Goal: Entertainment & Leisure: Consume media (video, audio)

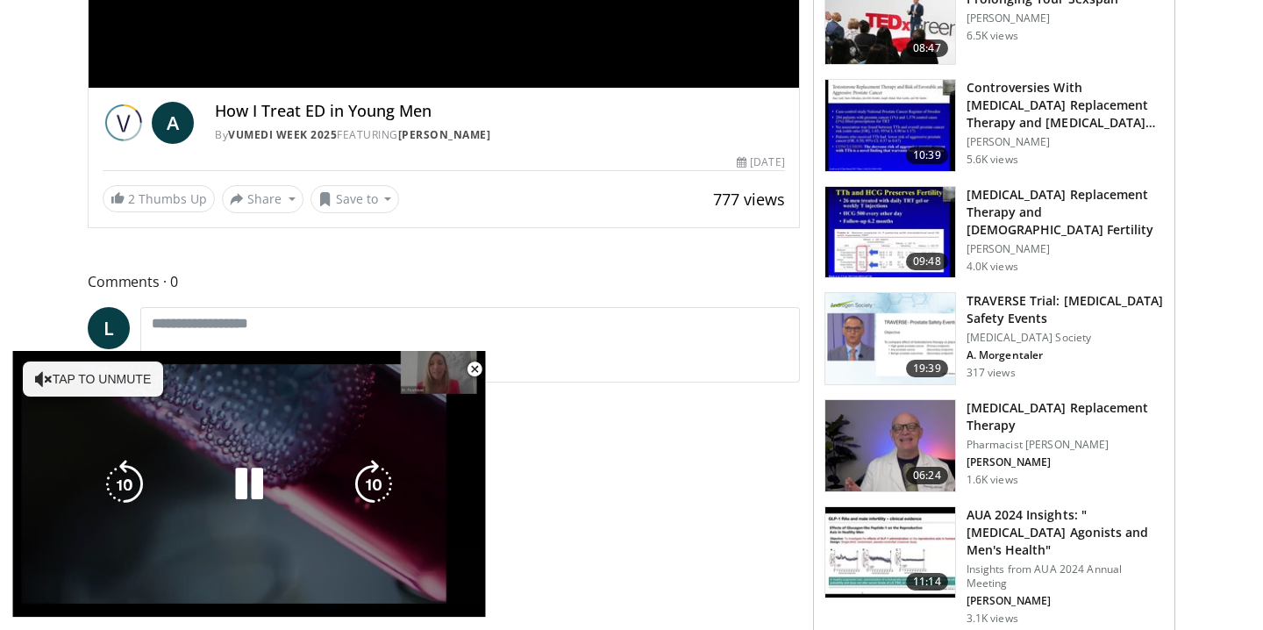
scroll to position [511, 0]
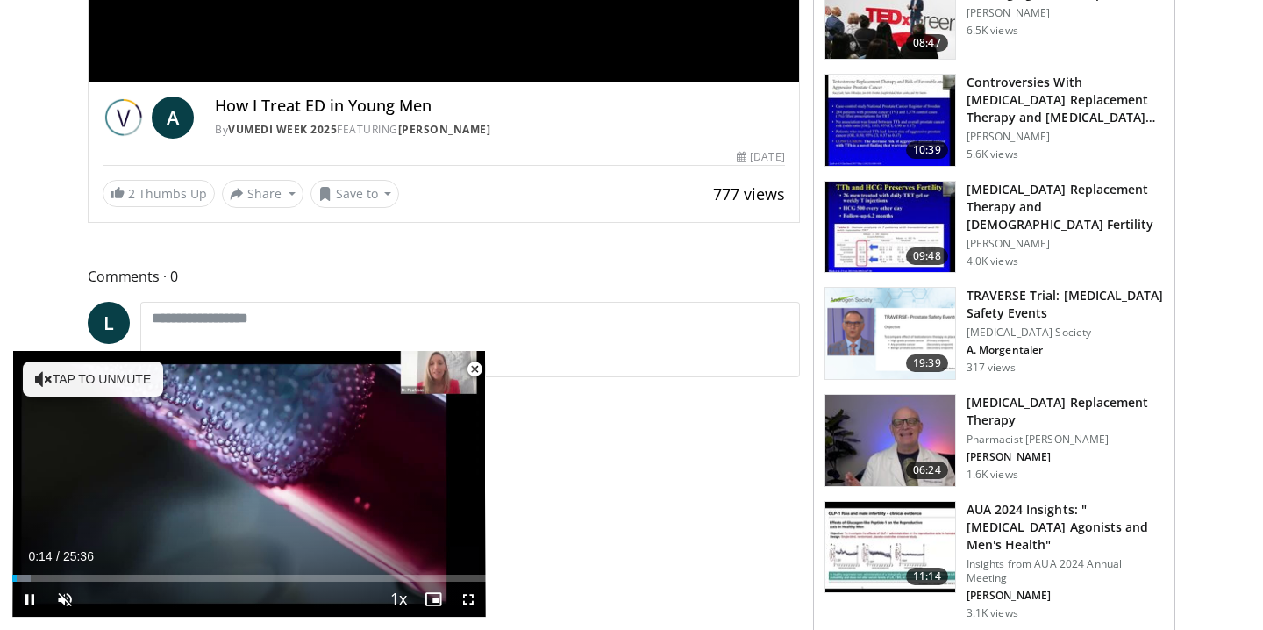
click at [473, 371] on span "Video Player" at bounding box center [474, 369] width 35 height 35
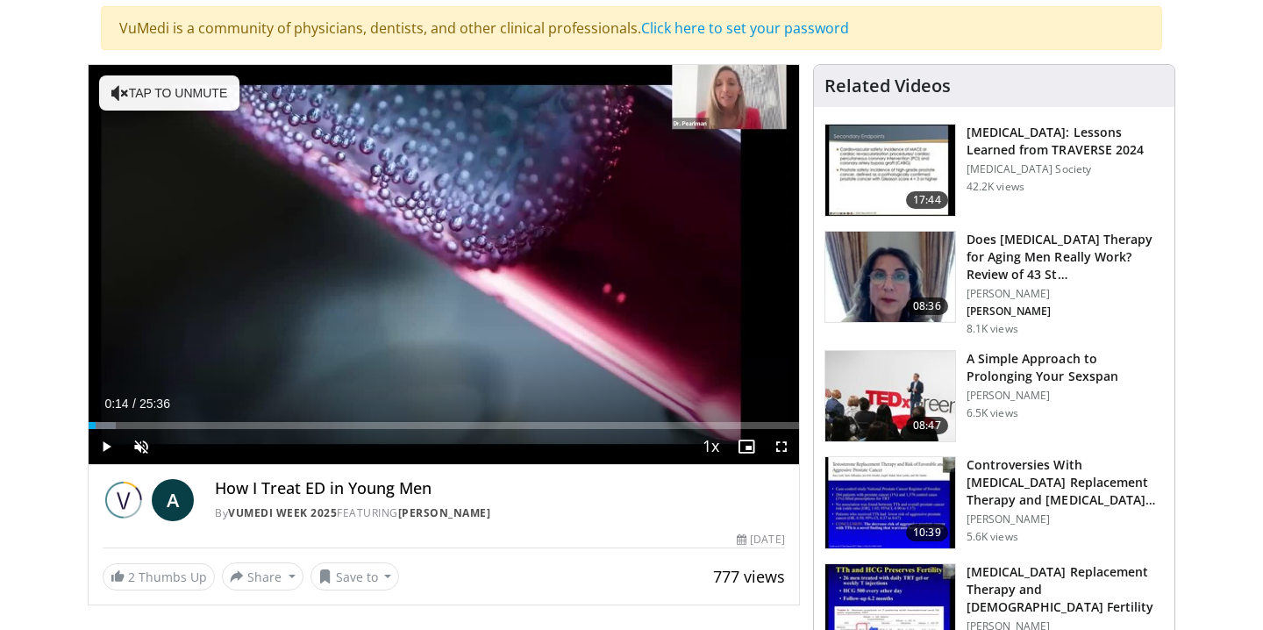
scroll to position [0, 0]
